Goal: Information Seeking & Learning: Learn about a topic

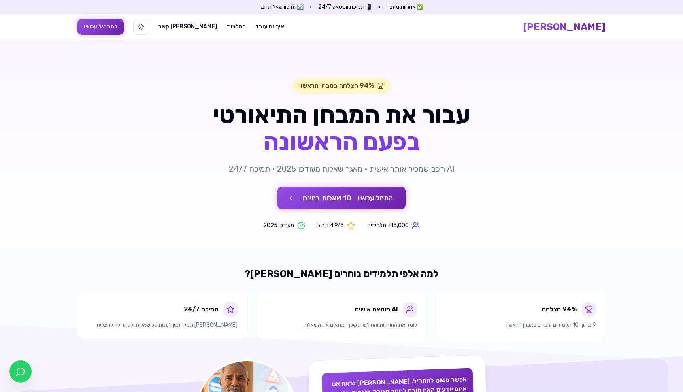
click at [362, 199] on button "התחל עכשיו - 10 שאלות בחינם" at bounding box center [341, 198] width 128 height 22
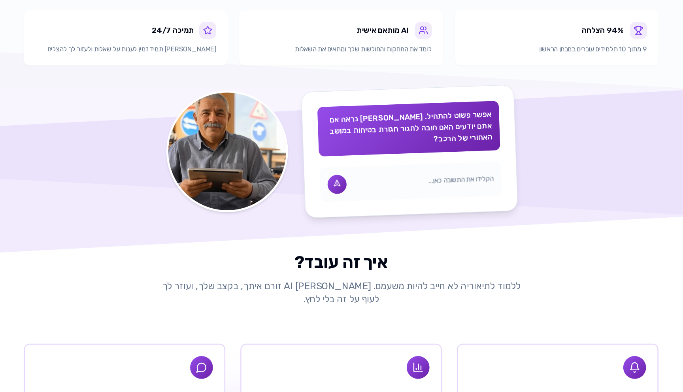
scroll to position [251, 0]
